Goal: Find specific page/section: Find specific page/section

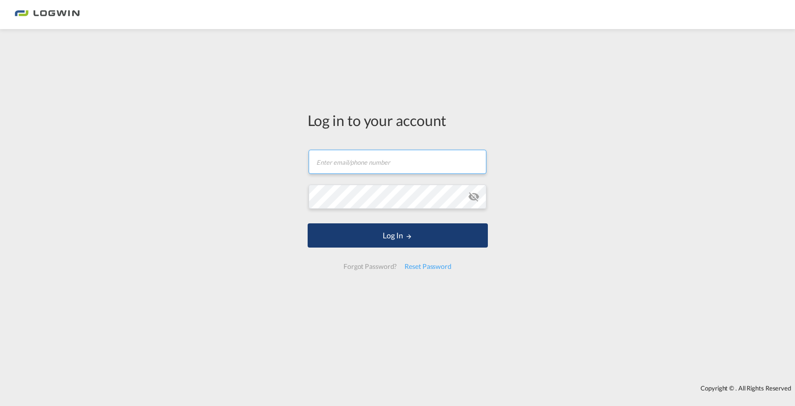
type input "[PERSON_NAME][EMAIL_ADDRESS][PERSON_NAME][DOMAIN_NAME]"
click at [313, 241] on button "Log In" at bounding box center [398, 235] width 180 height 24
